Goal: Transaction & Acquisition: Purchase product/service

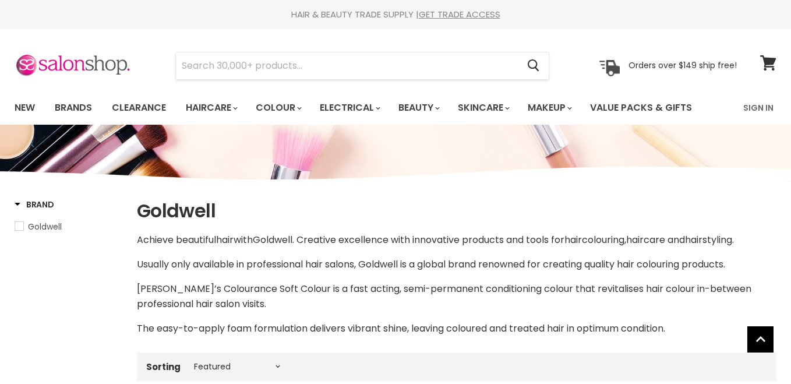
select select "manual"
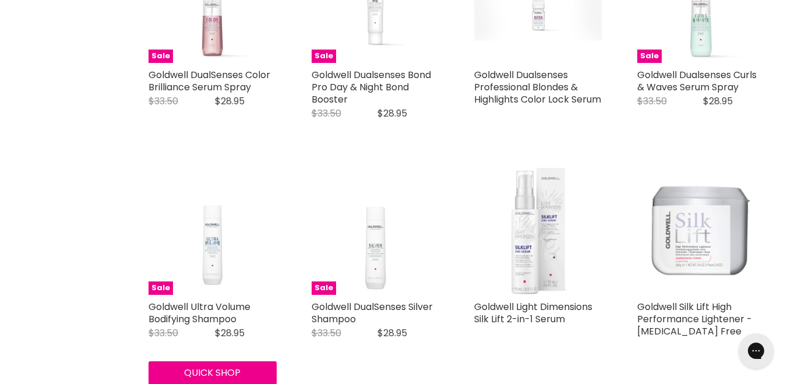
scroll to position [2306, 0]
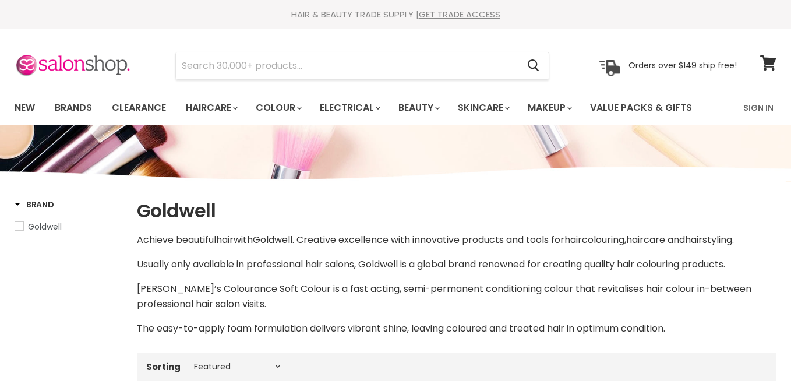
select select "manual"
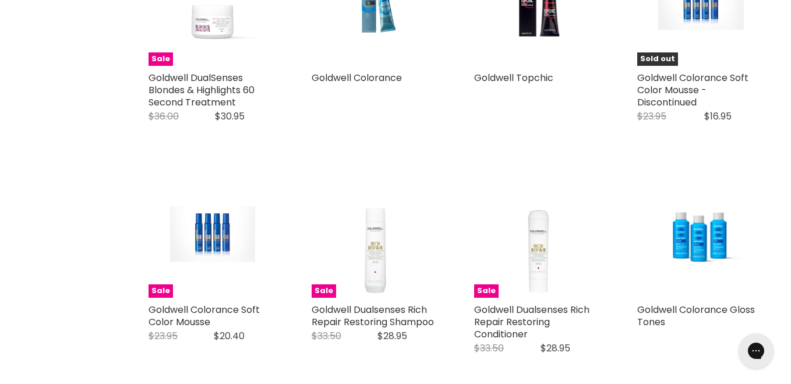
scroll to position [932, 0]
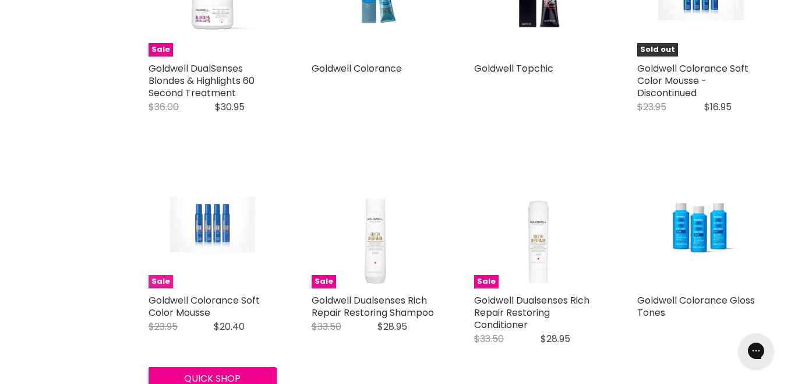
click at [158, 284] on span "Sale" at bounding box center [160, 281] width 24 height 13
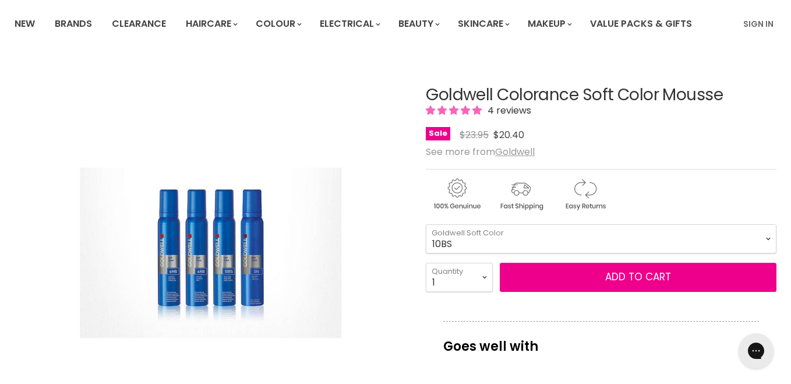
scroll to position [93, 0]
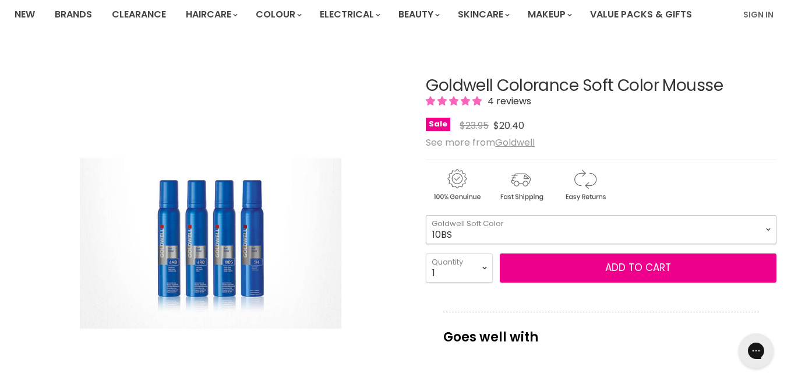
click at [767, 229] on select "10BS 10P 10V" at bounding box center [601, 229] width 351 height 29
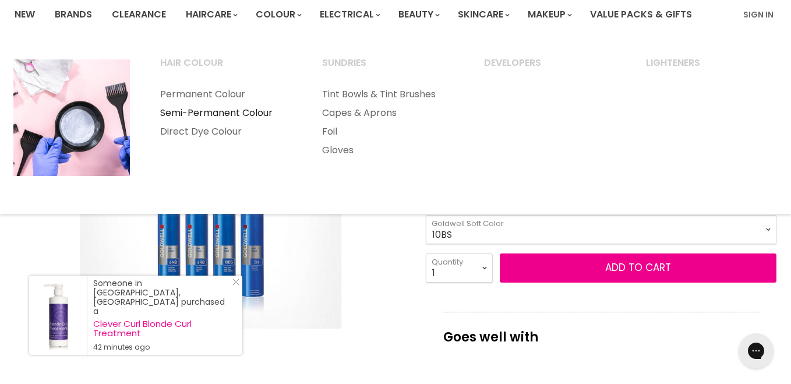
click at [245, 114] on link "Semi-Permanent Colour" at bounding box center [226, 113] width 160 height 19
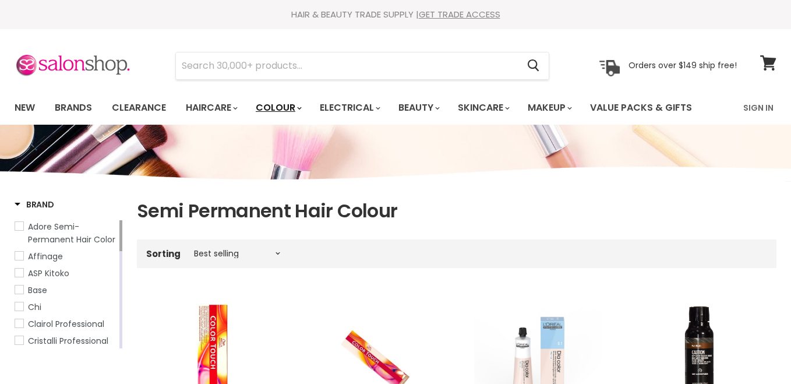
click at [277, 105] on link "Colour" at bounding box center [278, 107] width 62 height 24
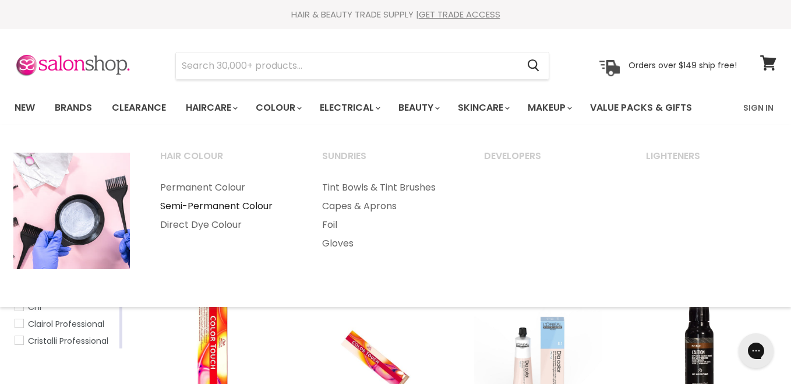
click at [259, 208] on link "Semi-Permanent Colour" at bounding box center [226, 206] width 160 height 19
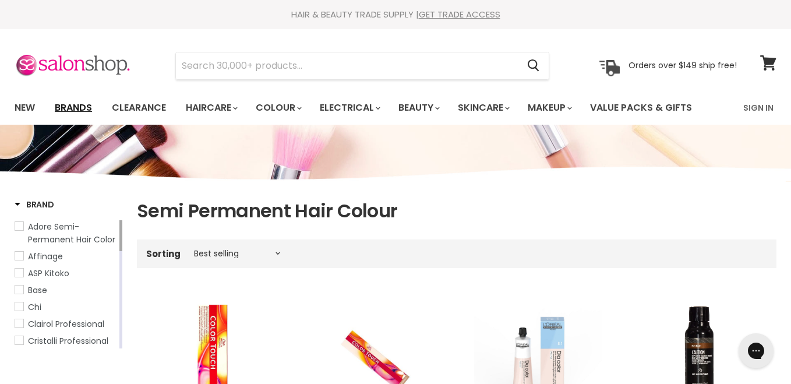
click at [77, 108] on link "Brands" at bounding box center [73, 107] width 55 height 24
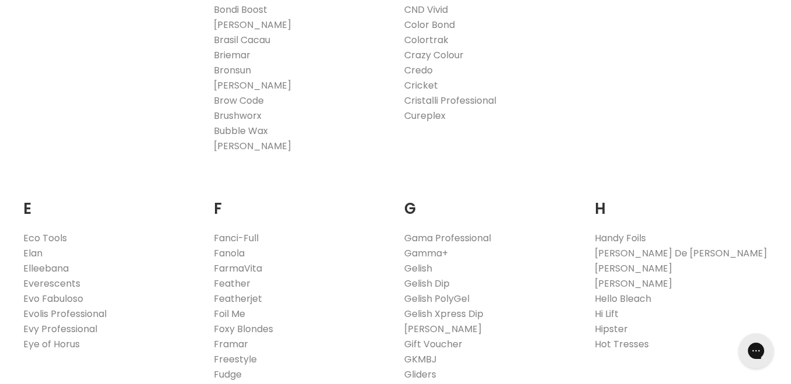
scroll to position [629, 0]
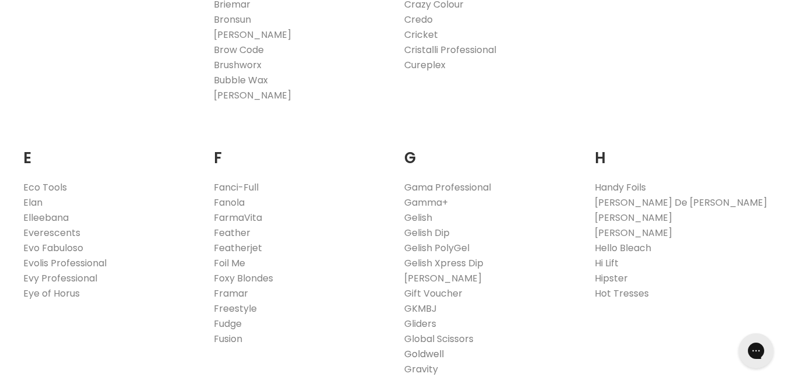
click at [425, 355] on link "Goldwell" at bounding box center [424, 353] width 40 height 13
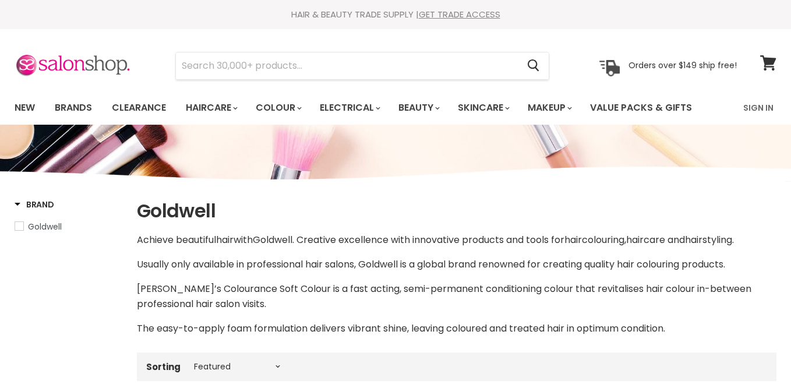
select select "manual"
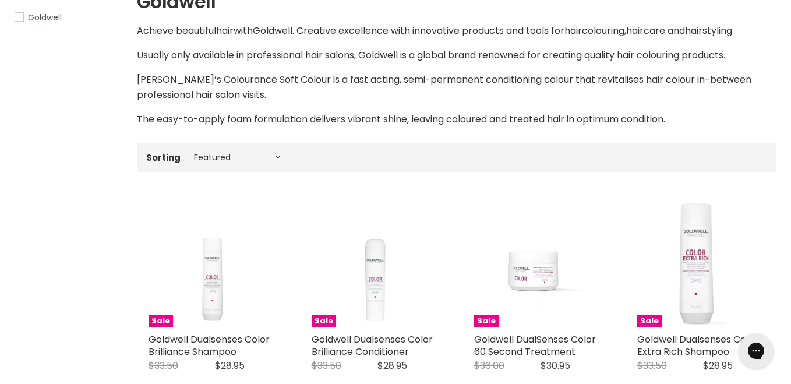
scroll to position [210, 0]
click at [275, 157] on select "Best selling Featured Price, low to high Price, high to low Alphabetically, A-Z…" at bounding box center [237, 156] width 98 height 9
